Goal: Task Accomplishment & Management: Complete application form

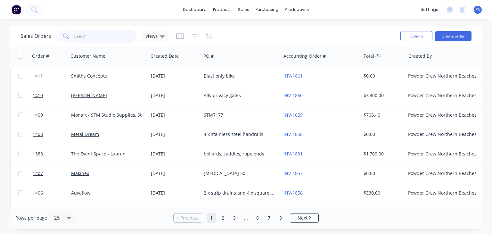
click at [95, 38] on input "text" at bounding box center [105, 36] width 63 height 13
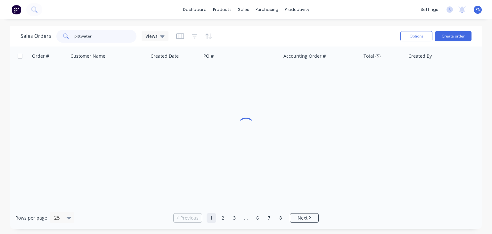
type input "pittwater"
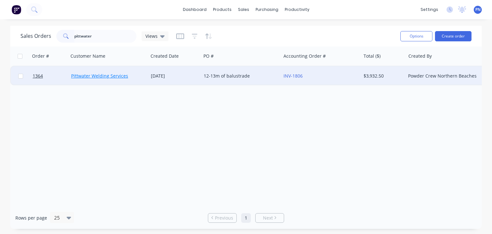
click at [113, 78] on link "Pittwater Welding Services" at bounding box center [99, 76] width 57 height 6
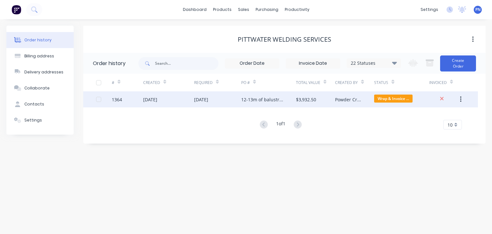
click at [208, 99] on div "[DATE]" at bounding box center [201, 99] width 14 height 7
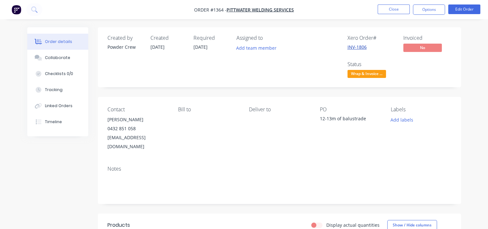
click at [359, 48] on link "INV-1806" at bounding box center [356, 47] width 19 height 6
click at [368, 70] on span "Wrap & Invoice ..." at bounding box center [366, 74] width 38 height 8
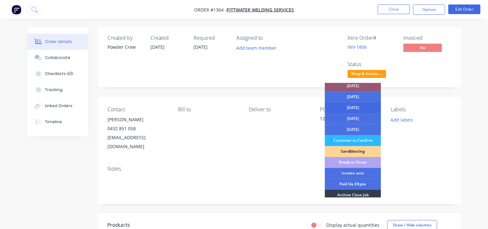
scroll to position [57, 0]
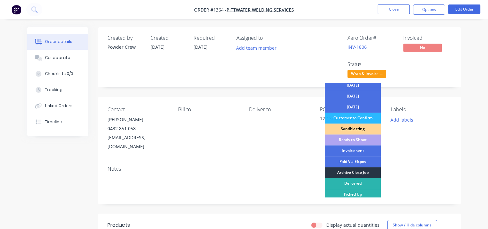
click at [361, 171] on div "Archive Close Job" at bounding box center [352, 172] width 56 height 11
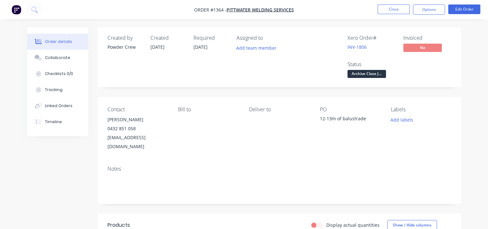
click at [439, 84] on div "Created by Powder Crew Created [DATE] Required [DATE] Assigned to Add team memb…" at bounding box center [279, 57] width 363 height 60
click at [390, 14] on button "Close" at bounding box center [393, 9] width 32 height 10
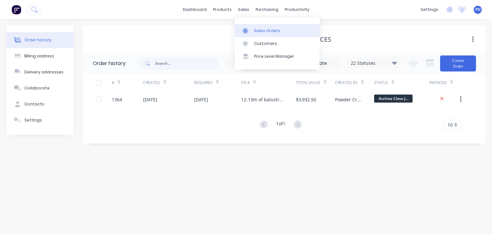
click at [253, 27] on link "Sales Orders" at bounding box center [277, 30] width 85 height 13
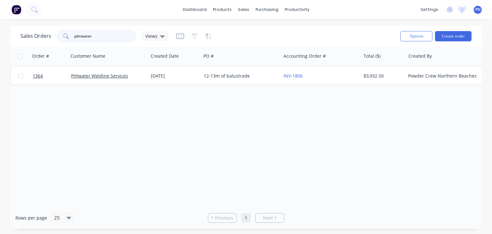
click at [121, 38] on input "pittwater" at bounding box center [105, 36] width 63 height 13
click at [122, 38] on input "pittwater" at bounding box center [105, 36] width 63 height 13
type input "pittwate"
drag, startPoint x: 95, startPoint y: 39, endPoint x: 74, endPoint y: 38, distance: 21.2
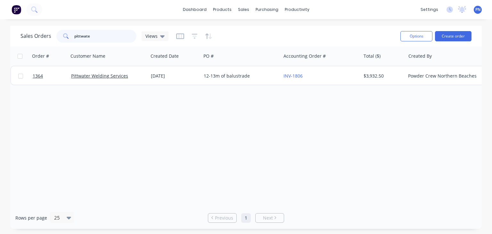
click at [44, 34] on div "Sales Orders pittwate Views" at bounding box center [95, 36] width 148 height 13
click at [182, 113] on div "Order # Customer Name Created Date PO # Accounting Order # Total ($) Created By…" at bounding box center [246, 126] width 472 height 160
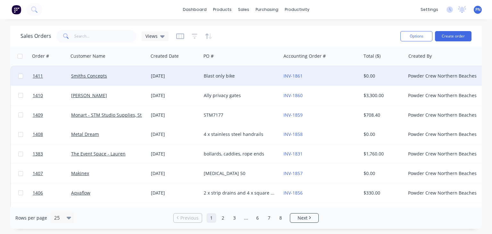
click at [203, 77] on div "Blast only bike" at bounding box center [241, 75] width 80 height 19
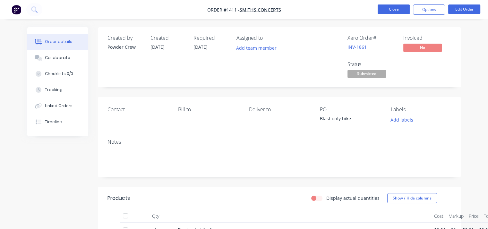
click at [392, 11] on button "Close" at bounding box center [393, 9] width 32 height 10
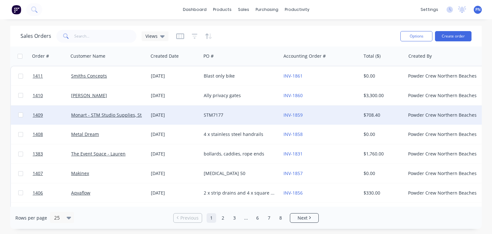
click at [241, 113] on div "STM7177" at bounding box center [239, 115] width 71 height 6
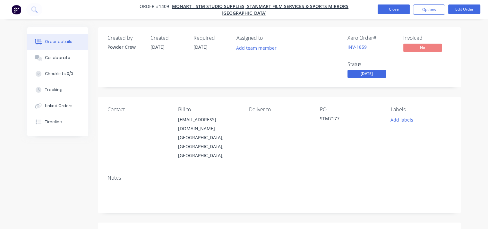
click at [395, 7] on button "Close" at bounding box center [393, 9] width 32 height 10
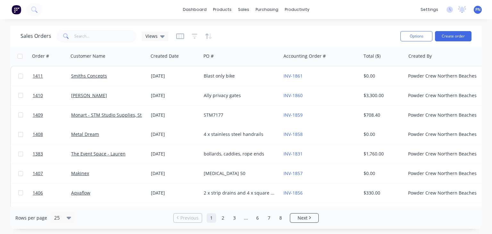
click at [315, 39] on div "Sales Orders Views" at bounding box center [208, 36] width 375 height 16
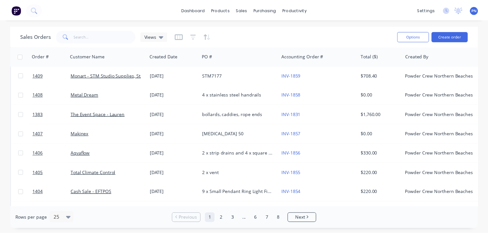
scroll to position [64, 0]
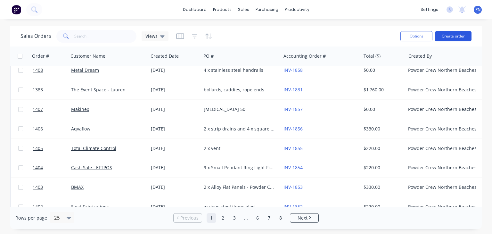
click at [449, 36] on button "Create order" at bounding box center [453, 36] width 37 height 10
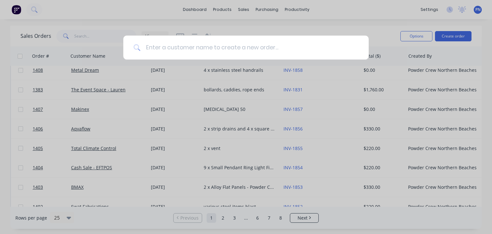
click at [256, 54] on input at bounding box center [250, 48] width 218 height 24
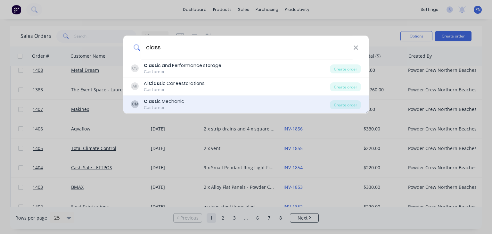
type input "class"
click at [159, 105] on div "Customer" at bounding box center [164, 108] width 40 height 6
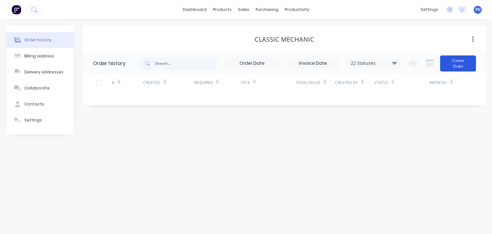
click at [454, 66] on button "Create Order" at bounding box center [459, 63] width 36 height 16
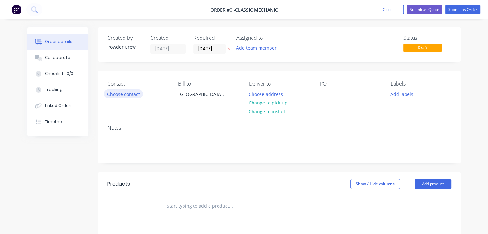
click at [135, 91] on button "Choose contact" at bounding box center [123, 93] width 39 height 9
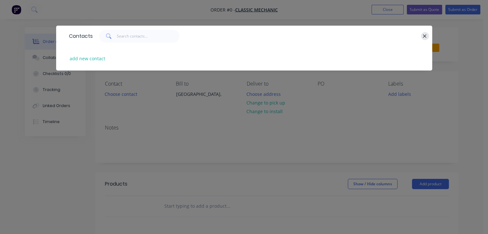
click at [422, 35] on icon "button" at bounding box center [424, 36] width 4 height 6
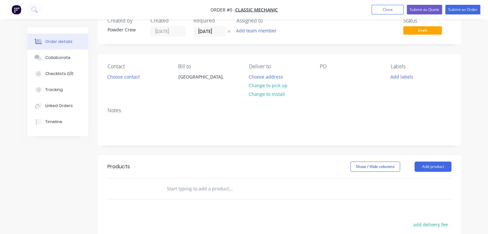
scroll to position [32, 0]
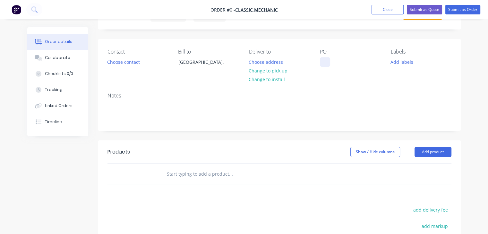
click at [326, 63] on div at bounding box center [325, 61] width 10 height 9
drag, startPoint x: 345, startPoint y: 71, endPoint x: 328, endPoint y: 52, distance: 25.9
click at [313, 51] on div "Contact Choose contact [PERSON_NAME] to [GEOGRAPHIC_DATA], Deliver to Choose ad…" at bounding box center [279, 63] width 363 height 48
copy div "2 x bench seats 3 x brackets"
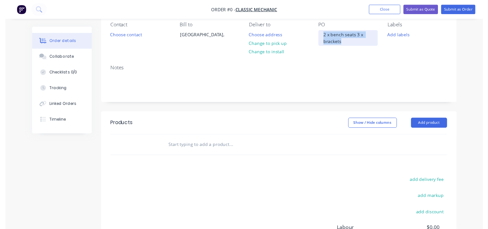
scroll to position [128, 0]
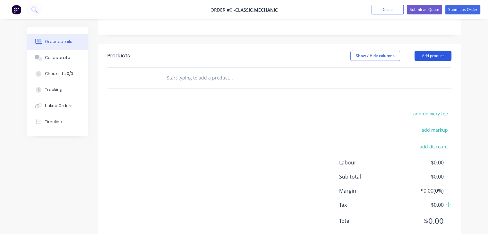
click at [422, 60] on div "Order details Collaborate Checklists 0/0 Tracking Linked Orders Timeline Order …" at bounding box center [244, 75] width 446 height 353
click at [427, 59] on button "Add product" at bounding box center [432, 56] width 37 height 10
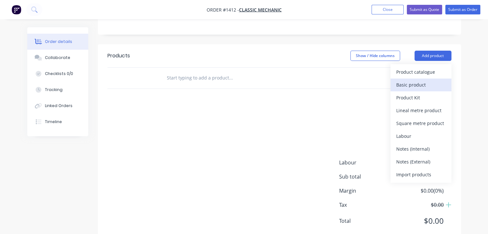
click at [422, 81] on div "Basic product" at bounding box center [420, 84] width 49 height 9
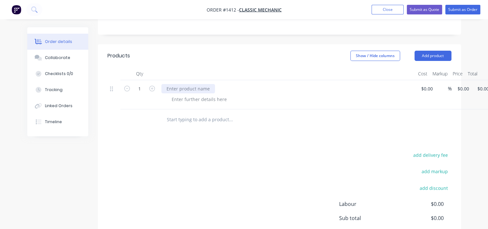
paste div
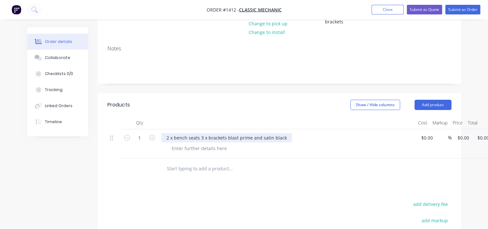
scroll to position [64, 0]
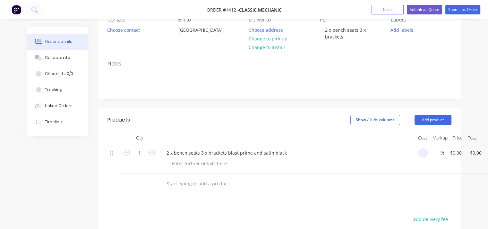
click at [424, 152] on input at bounding box center [423, 152] width 7 height 9
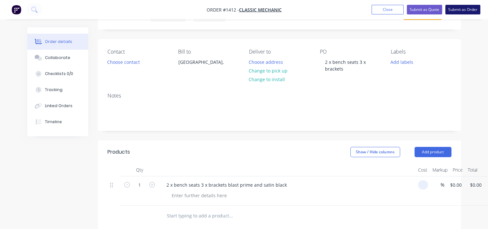
type input "$0.00"
click at [457, 10] on button "Submit as Order" at bounding box center [462, 10] width 35 height 10
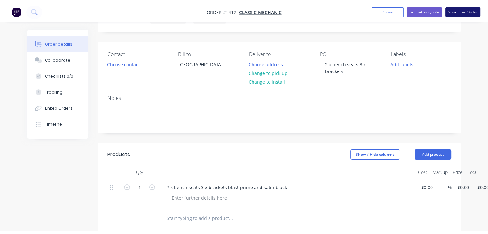
scroll to position [0, 0]
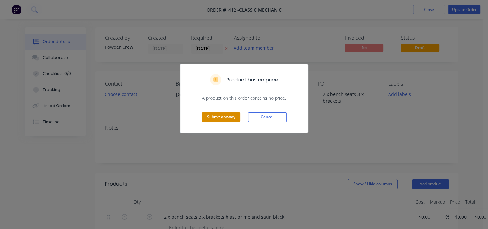
click at [228, 119] on button "Submit anyway" at bounding box center [221, 117] width 38 height 10
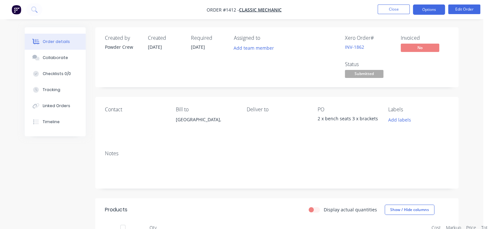
click at [428, 13] on button "Options" at bounding box center [429, 9] width 32 height 10
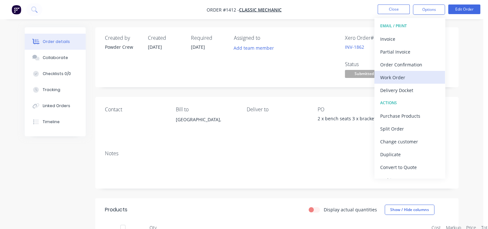
click at [432, 79] on div "Work Order" at bounding box center [409, 77] width 59 height 9
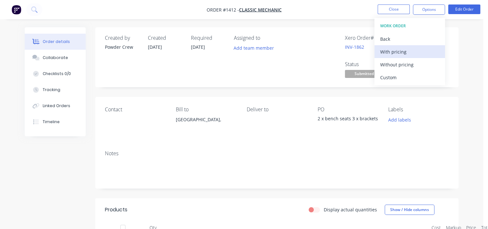
click at [409, 53] on div "With pricing" at bounding box center [409, 51] width 59 height 9
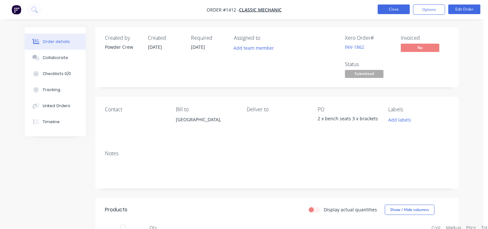
click at [385, 10] on button "Close" at bounding box center [393, 9] width 32 height 10
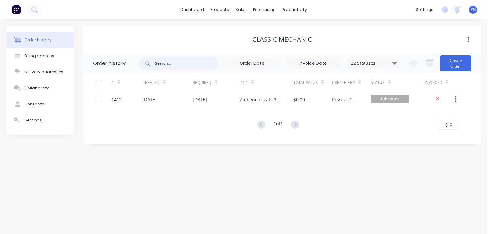
click at [187, 63] on input "text" at bounding box center [186, 63] width 63 height 13
click at [451, 58] on button "Create Order" at bounding box center [456, 63] width 31 height 16
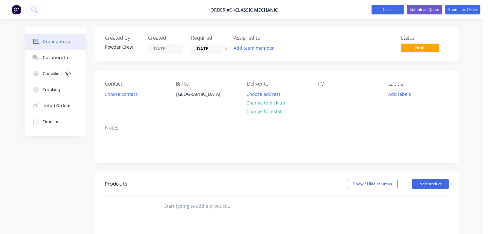
click at [387, 13] on button "Close" at bounding box center [387, 10] width 32 height 10
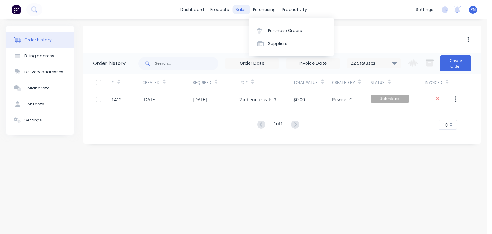
click at [240, 11] on div "sales" at bounding box center [241, 10] width 18 height 10
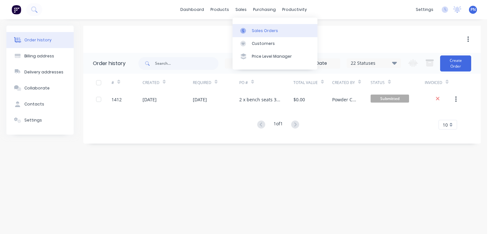
click at [258, 26] on link "Sales Orders" at bounding box center [275, 30] width 85 height 13
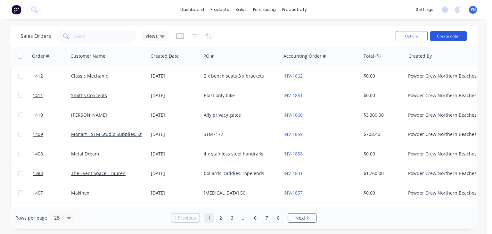
click at [439, 37] on button "Create order" at bounding box center [449, 36] width 37 height 10
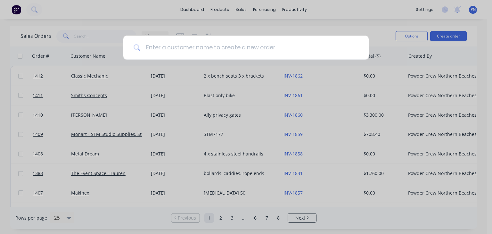
click at [280, 53] on input at bounding box center [250, 48] width 218 height 24
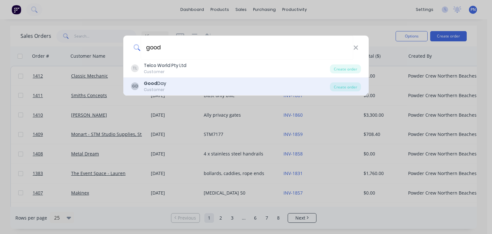
type input "good"
click at [203, 84] on div "GD Good Day Customer" at bounding box center [230, 86] width 199 height 13
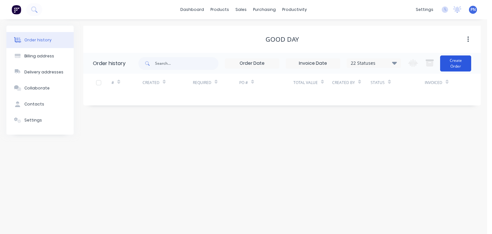
click at [453, 66] on button "Create Order" at bounding box center [456, 63] width 31 height 16
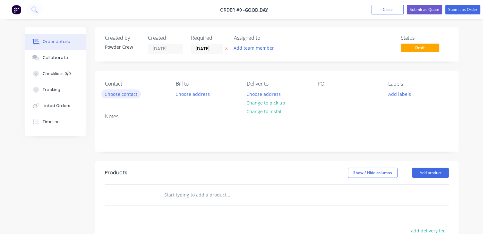
click at [132, 97] on button "Choose contact" at bounding box center [120, 93] width 39 height 9
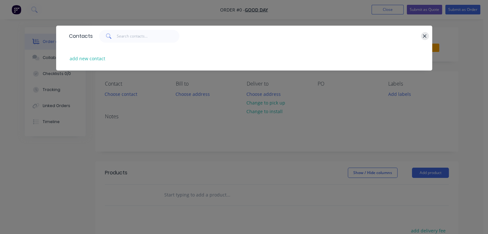
click at [424, 36] on icon "button" at bounding box center [424, 36] width 4 height 6
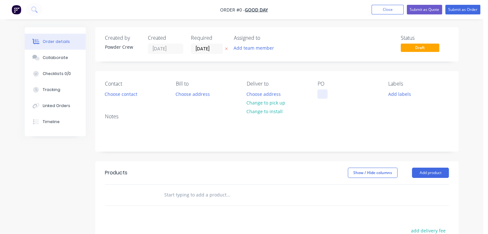
click at [323, 93] on div at bounding box center [322, 93] width 10 height 9
click at [341, 97] on div "2 x vice brackets" at bounding box center [340, 93] width 46 height 9
click at [342, 95] on div "2 x vice brackets" at bounding box center [340, 93] width 46 height 9
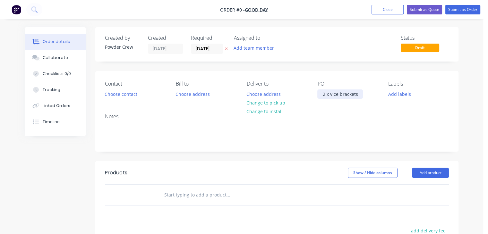
copy div "2 x vice brackets"
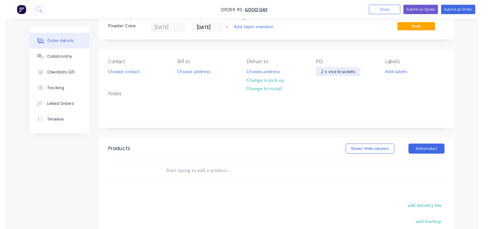
scroll to position [32, 0]
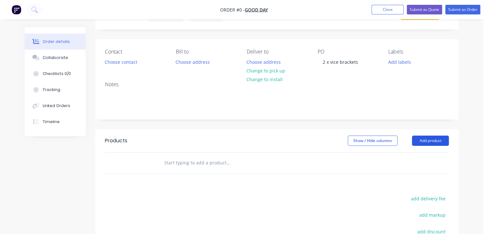
click at [431, 140] on div "Order details Collaborate Checklists 0/0 Tracking Linked Orders Timeline Order …" at bounding box center [241, 166] width 446 height 342
click at [422, 144] on button "Add product" at bounding box center [430, 141] width 37 height 10
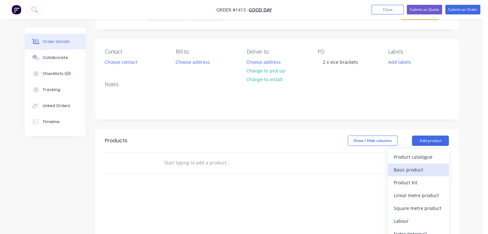
click at [423, 165] on div "Basic product" at bounding box center [417, 169] width 49 height 9
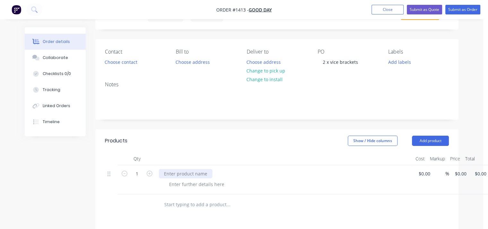
click at [192, 172] on div at bounding box center [186, 173] width 54 height 9
paste div
click at [132, 64] on button "Choose contact" at bounding box center [120, 61] width 39 height 9
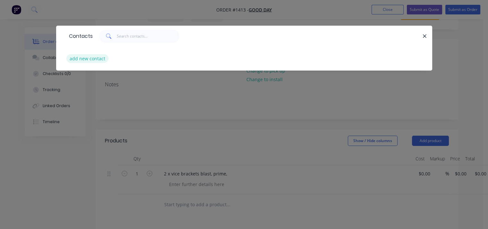
click at [98, 56] on button "add new contact" at bounding box center [87, 58] width 42 height 9
select select "AU"
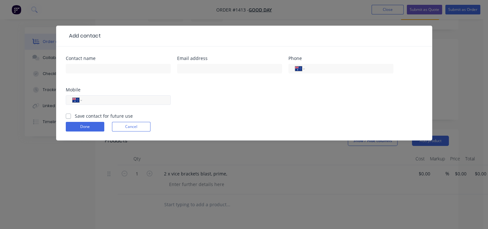
click at [101, 99] on input "tel" at bounding box center [125, 100] width 77 height 7
type input "0418 442 457"
click at [102, 68] on input "text" at bounding box center [118, 69] width 105 height 10
type input "[PERSON_NAME]"
click at [218, 77] on div at bounding box center [229, 71] width 105 height 19
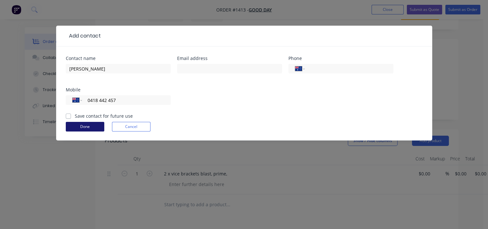
click at [96, 124] on button "Done" at bounding box center [85, 127] width 38 height 10
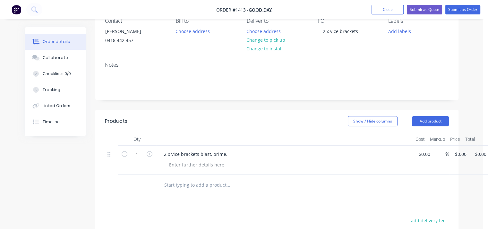
scroll to position [64, 0]
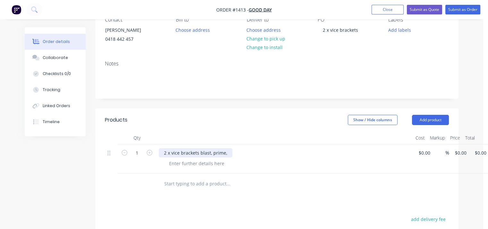
click at [229, 152] on div "2 x vice brackets blast, prime," at bounding box center [195, 152] width 73 height 9
click at [346, 175] on div at bounding box center [271, 183] width 231 height 21
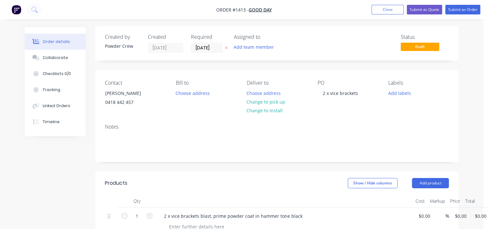
scroll to position [0, 0]
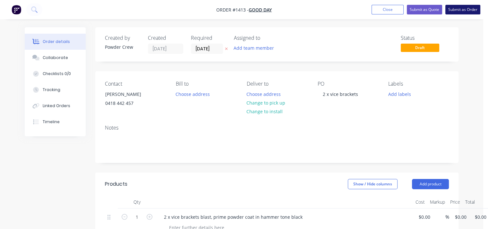
click at [465, 8] on button "Submit as Order" at bounding box center [462, 10] width 35 height 10
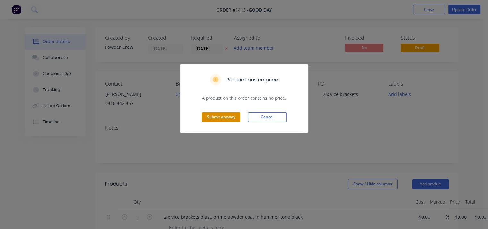
click at [228, 119] on button "Submit anyway" at bounding box center [221, 117] width 38 height 10
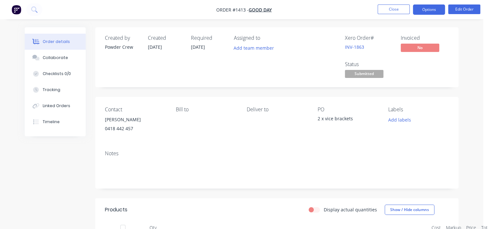
click at [439, 8] on button "Options" at bounding box center [429, 9] width 32 height 10
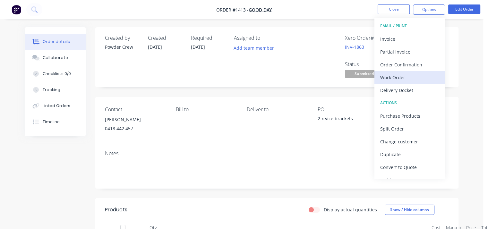
click at [394, 74] on div "Work Order" at bounding box center [409, 77] width 59 height 9
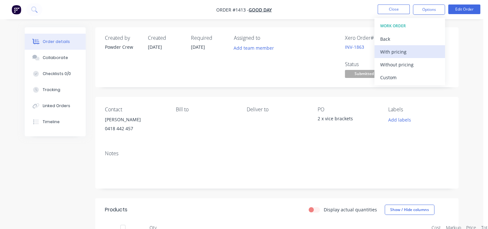
click at [392, 53] on div "With pricing" at bounding box center [409, 51] width 59 height 9
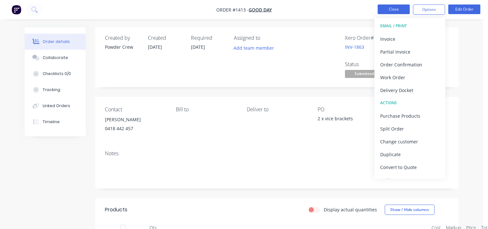
click at [395, 8] on button "Close" at bounding box center [393, 9] width 32 height 10
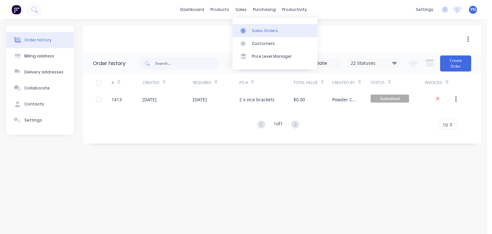
click at [251, 25] on link "Sales Orders" at bounding box center [275, 30] width 85 height 13
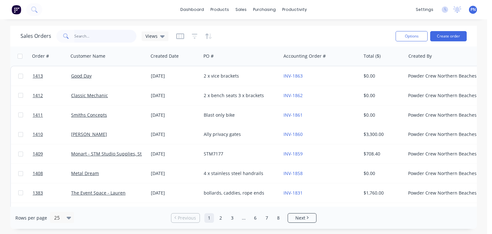
click at [107, 39] on input "text" at bounding box center [105, 36] width 63 height 13
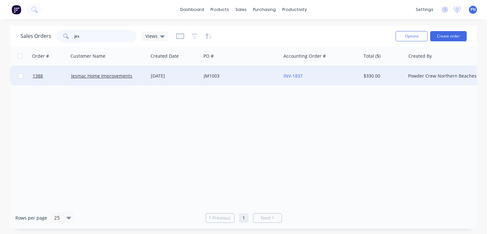
type input "jes"
click at [243, 76] on div "JM1003" at bounding box center [239, 76] width 71 height 6
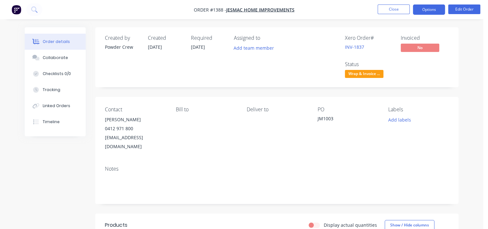
click at [433, 13] on button "Options" at bounding box center [429, 9] width 32 height 10
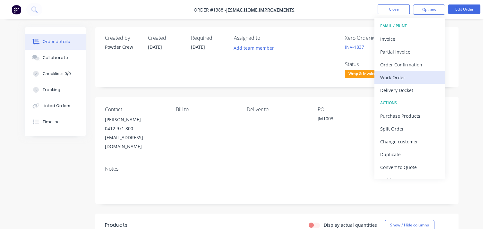
click at [416, 76] on div "Work Order" at bounding box center [409, 77] width 59 height 9
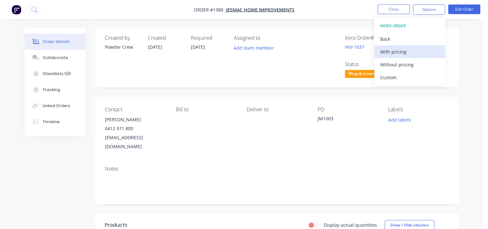
click at [413, 51] on div "With pricing" at bounding box center [409, 51] width 59 height 9
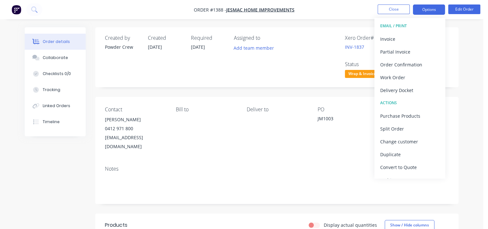
click at [428, 10] on button "Options" at bounding box center [429, 9] width 32 height 10
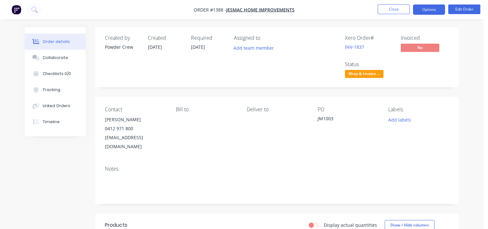
click at [432, 10] on button "Options" at bounding box center [429, 9] width 32 height 10
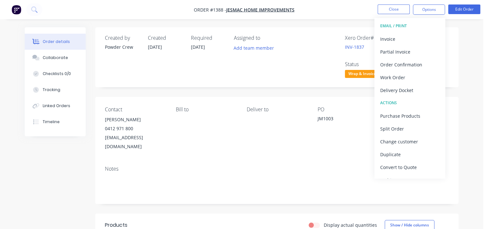
drag, startPoint x: 476, startPoint y: 85, endPoint x: 476, endPoint y: 78, distance: 6.7
click at [476, 85] on div "Order details Collaborate Checklists 0/0 Tracking Linked Orders Timeline Order …" at bounding box center [241, 190] width 483 height 380
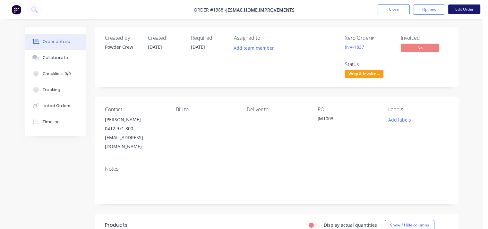
click at [467, 9] on button "Edit Order" at bounding box center [464, 9] width 32 height 10
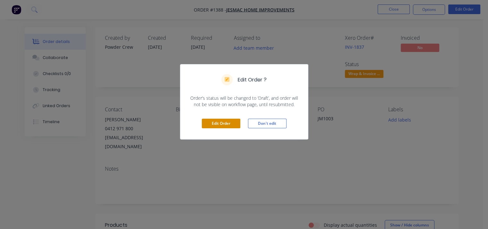
click at [212, 124] on button "Edit Order" at bounding box center [221, 124] width 38 height 10
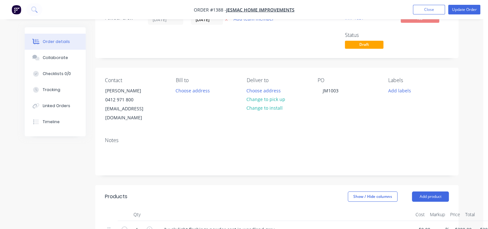
scroll to position [96, 0]
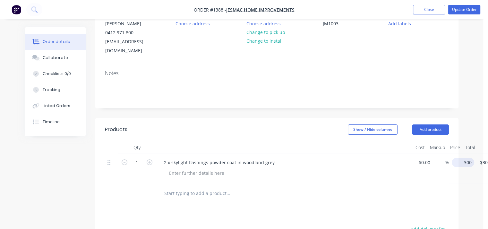
click at [459, 158] on input "300" at bounding box center [464, 162] width 20 height 9
type input "$250.00"
click at [337, 168] on div at bounding box center [287, 172] width 246 height 9
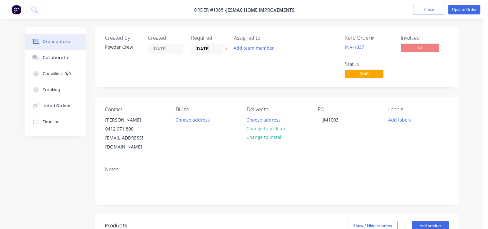
scroll to position [0, 27]
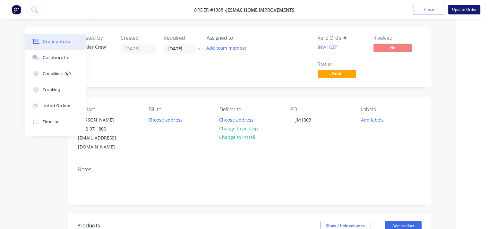
click at [464, 11] on button "Update Order" at bounding box center [464, 10] width 32 height 10
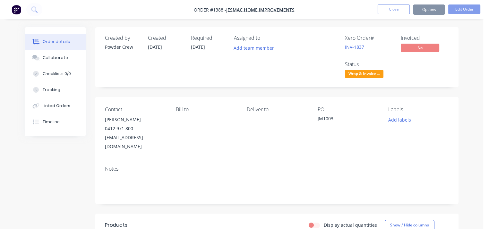
click at [364, 74] on span "Wrap & Invoice ..." at bounding box center [364, 74] width 38 height 8
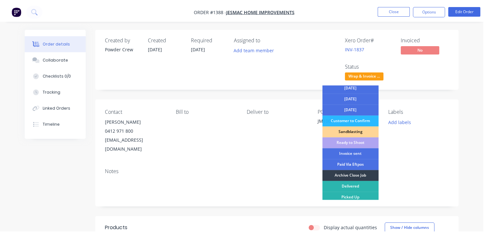
scroll to position [57, 0]
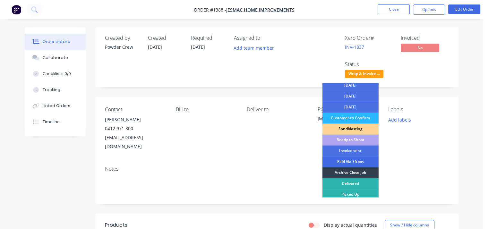
click at [356, 162] on div "Paid Via Eftpos" at bounding box center [350, 161] width 56 height 11
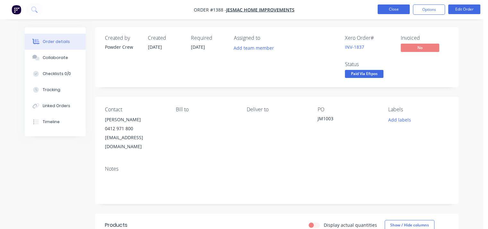
click at [395, 8] on button "Close" at bounding box center [393, 9] width 32 height 10
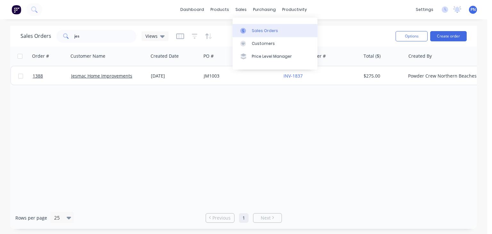
click at [263, 31] on div "Sales Orders" at bounding box center [265, 31] width 26 height 6
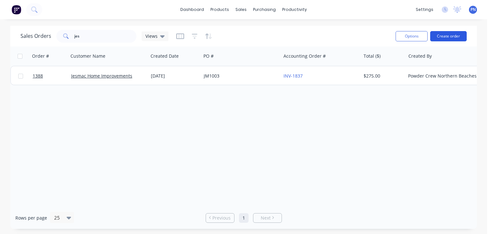
click at [443, 35] on button "Create order" at bounding box center [449, 36] width 37 height 10
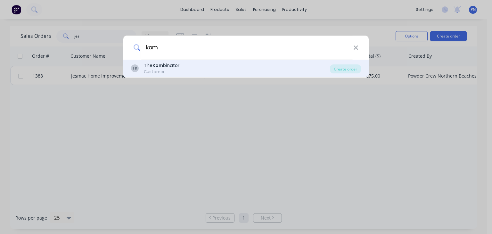
type input "kom"
click at [197, 69] on div "TK The Kom binator Customer" at bounding box center [230, 68] width 199 height 13
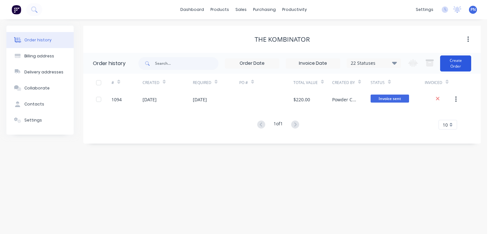
click at [457, 62] on button "Create Order" at bounding box center [456, 63] width 31 height 16
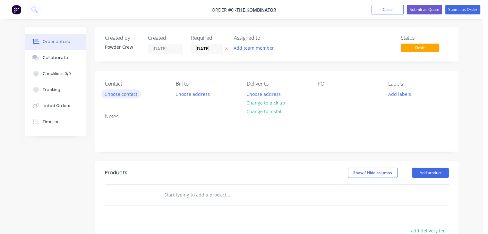
click at [132, 93] on button "Choose contact" at bounding box center [120, 93] width 39 height 9
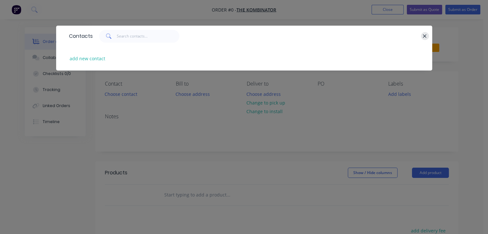
click at [424, 36] on icon "button" at bounding box center [424, 36] width 4 height 6
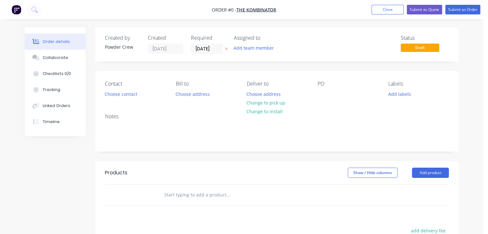
click at [330, 91] on div "PO" at bounding box center [347, 90] width 61 height 18
click at [321, 90] on div at bounding box center [322, 93] width 10 height 9
click at [340, 95] on div "8 x kombi parts" at bounding box center [338, 93] width 43 height 9
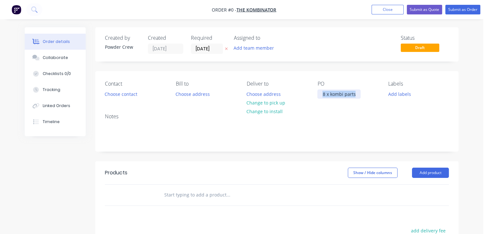
copy div "8 x kombi parts"
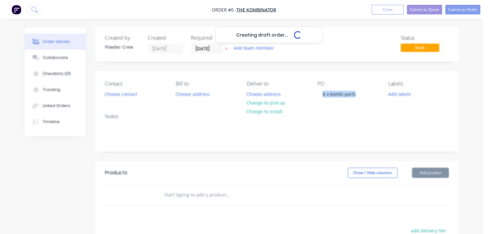
click at [430, 169] on div "Creating draft order... Loading... Order details Collaborate Checklists 0/0 Tra…" at bounding box center [241, 198] width 446 height 342
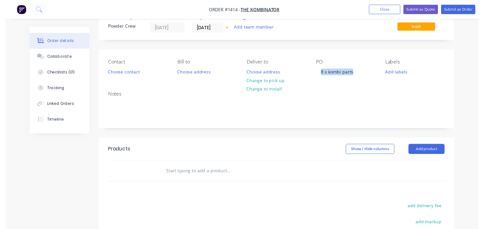
scroll to position [32, 0]
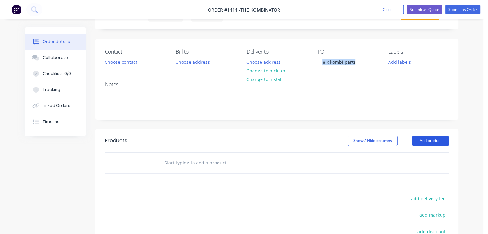
click at [424, 139] on button "Add product" at bounding box center [430, 141] width 37 height 10
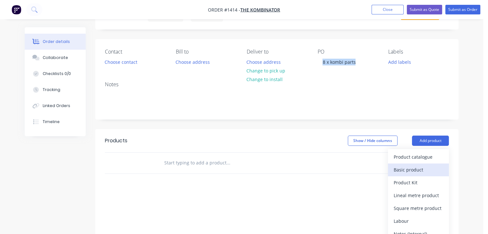
click at [421, 167] on div "Basic product" at bounding box center [417, 169] width 49 height 9
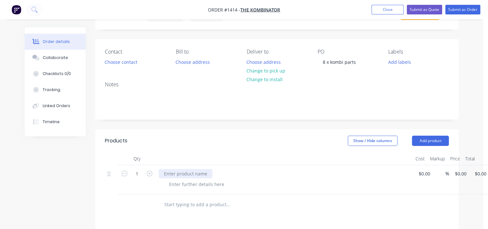
paste div
click at [303, 169] on div "8 x kombi parts sand blast only" at bounding box center [284, 173] width 251 height 9
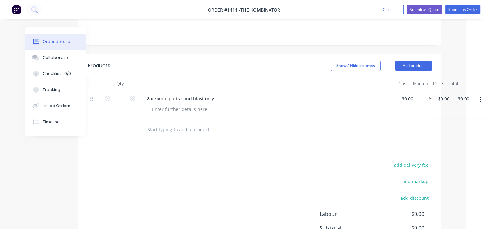
scroll to position [0, 17]
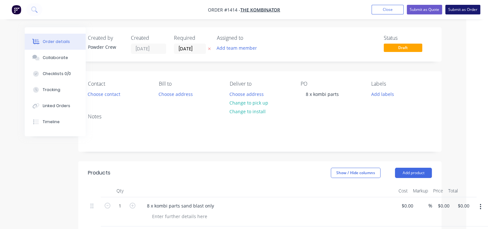
click at [464, 10] on button "Submit as Order" at bounding box center [462, 10] width 35 height 10
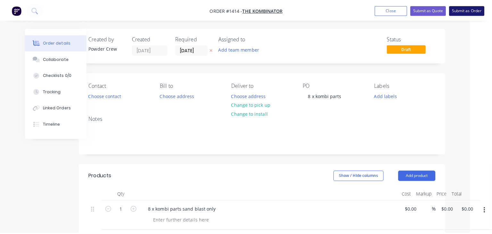
scroll to position [0, 0]
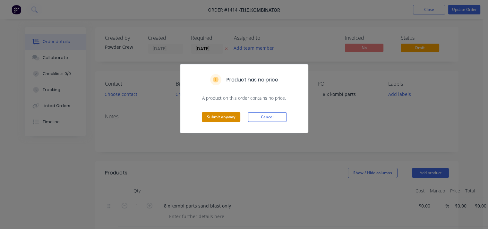
click at [223, 117] on button "Submit anyway" at bounding box center [221, 117] width 38 height 10
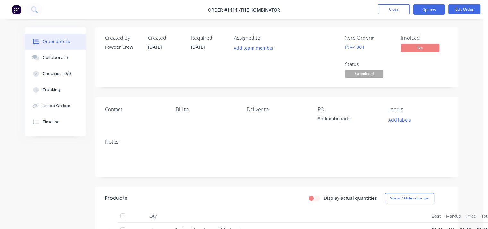
click at [425, 12] on button "Options" at bounding box center [429, 9] width 32 height 10
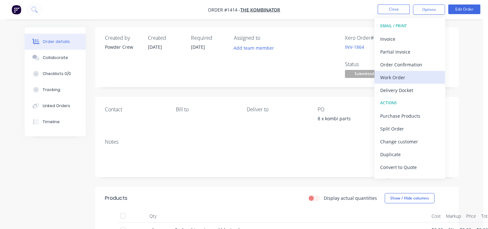
click at [405, 75] on div "Work Order" at bounding box center [409, 77] width 59 height 9
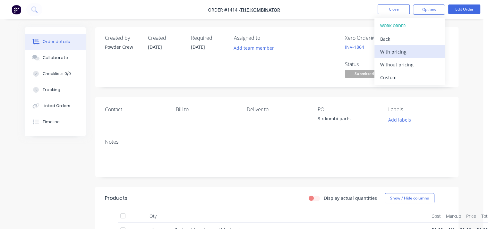
click at [406, 53] on div "With pricing" at bounding box center [409, 51] width 59 height 9
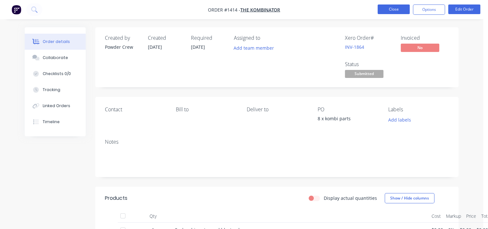
click at [400, 10] on button "Close" at bounding box center [393, 9] width 32 height 10
